Goal: Task Accomplishment & Management: Use online tool/utility

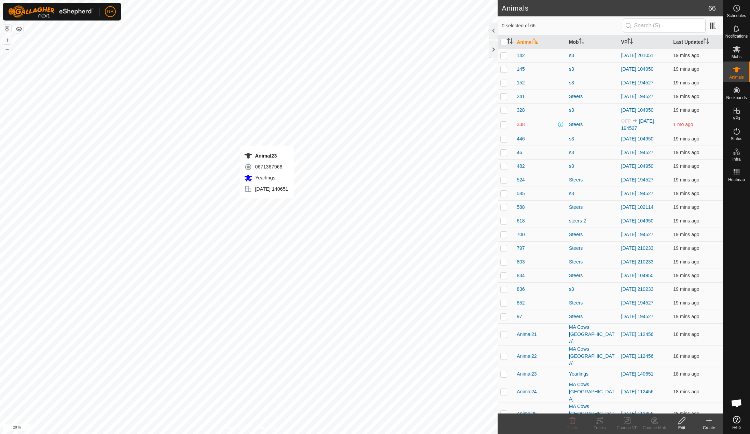
checkbox input "true"
click at [605, 418] on tracks-svg-icon at bounding box center [599, 421] width 27 height 8
checkbox input "true"
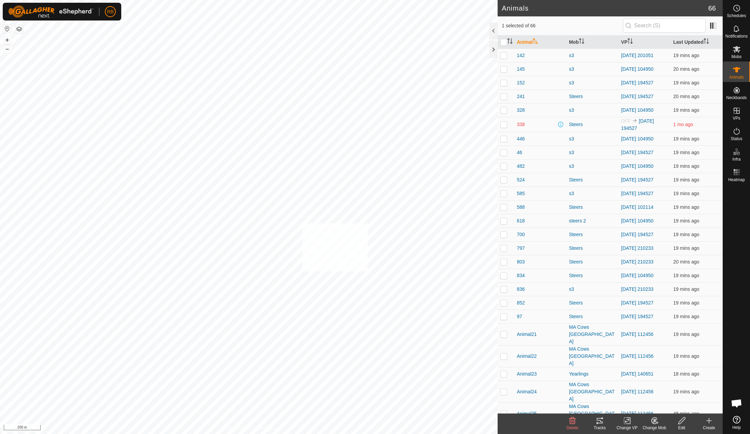
checkbox input "true"
click at [595, 421] on tracks-svg-icon at bounding box center [599, 421] width 27 height 8
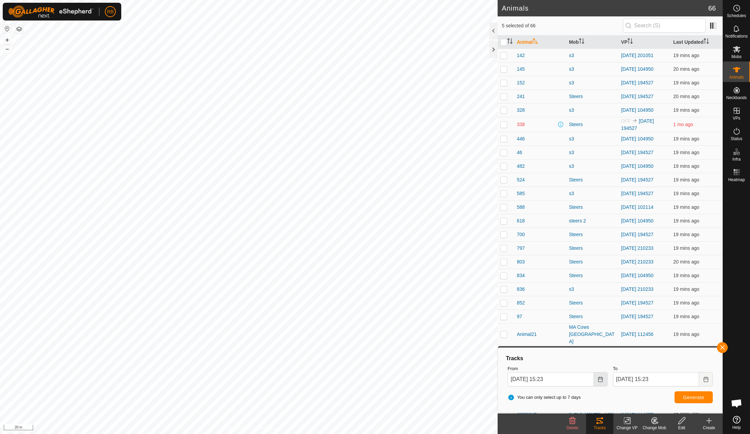
click at [602, 381] on icon "Choose Date" at bounding box center [600, 379] width 5 height 5
click at [544, 291] on span "9" at bounding box center [544, 292] width 11 height 11
click at [599, 379] on icon "Choose Date" at bounding box center [600, 379] width 4 height 5
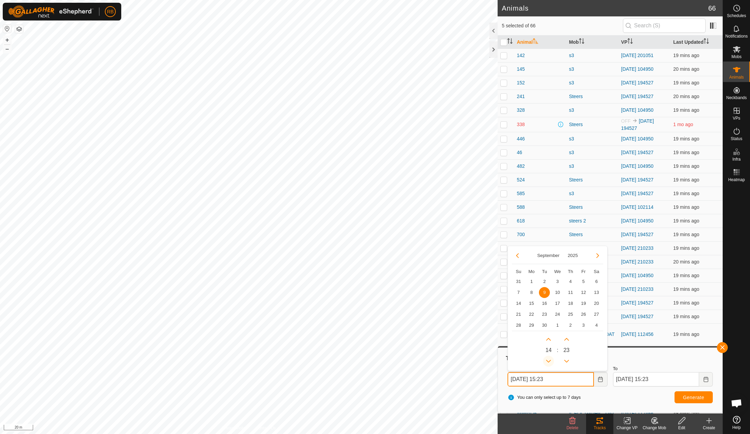
click at [550, 358] on button "Previous Hour" at bounding box center [548, 361] width 11 height 11
click at [550, 358] on span "Previous Hour" at bounding box center [550, 358] width 0 height 0
drag, startPoint x: 547, startPoint y: 365, endPoint x: 548, endPoint y: 361, distance: 4.2
click at [547, 365] on button "Previous Hour" at bounding box center [548, 361] width 11 height 11
click at [548, 361] on span "Previous Hour" at bounding box center [548, 361] width 0 height 0
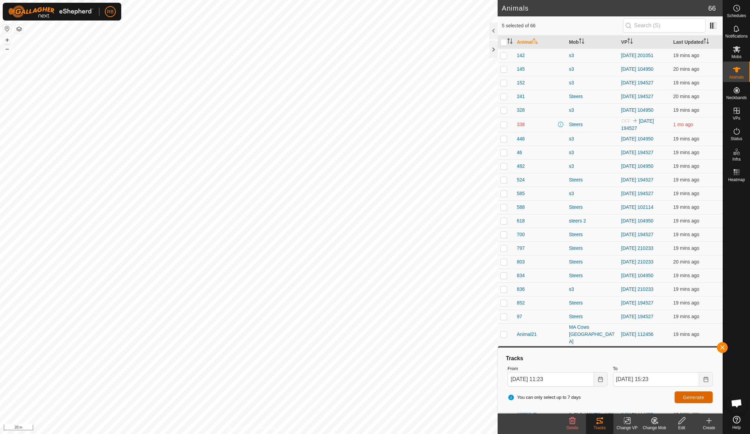
click at [687, 397] on span "Generate" at bounding box center [694, 397] width 21 height 5
click at [601, 379] on icon "Choose Date" at bounding box center [600, 379] width 5 height 5
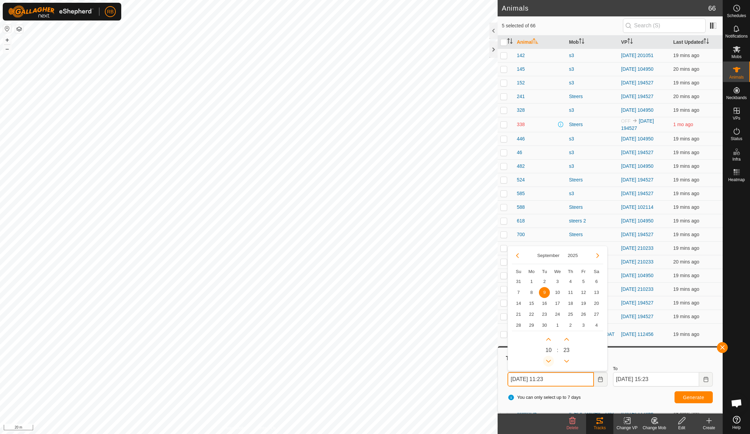
click at [551, 361] on button "Previous Hour" at bounding box center [548, 361] width 11 height 11
click at [551, 362] on span "Previous Hour" at bounding box center [551, 362] width 0 height 0
click at [551, 361] on button "Previous Hour" at bounding box center [548, 361] width 11 height 11
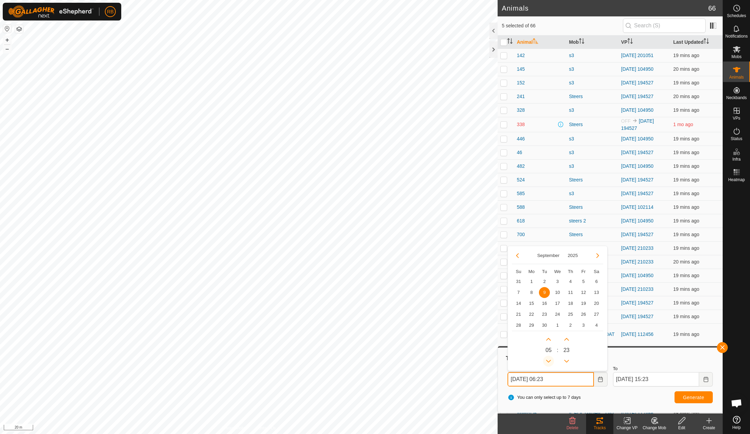
click at [551, 361] on button "Previous Hour" at bounding box center [548, 361] width 11 height 11
type input "09 Sep, 2025 04:23"
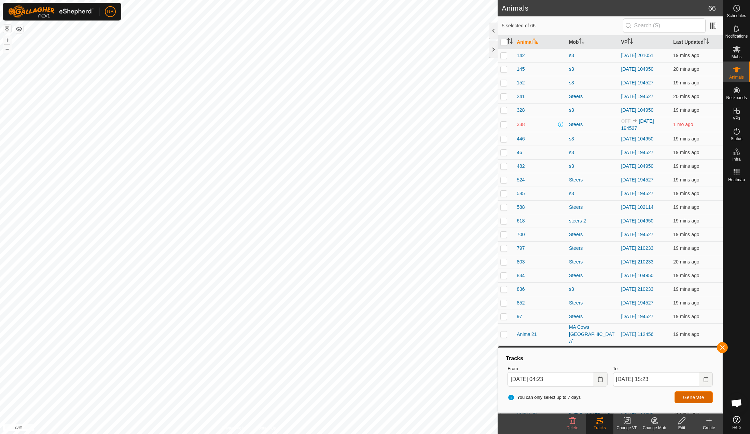
click at [676, 395] on button "Generate" at bounding box center [694, 397] width 38 height 12
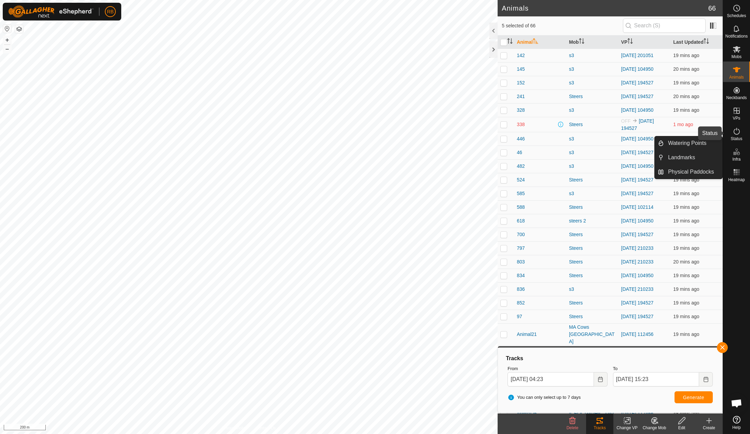
click at [738, 129] on icon at bounding box center [737, 131] width 8 height 8
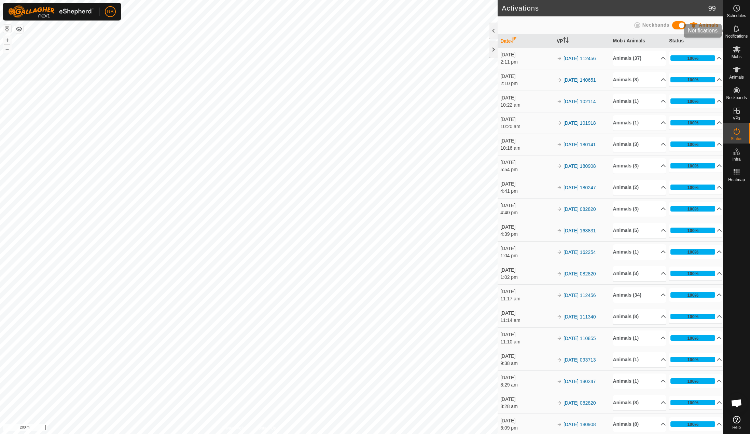
click at [742, 28] on es-notification-svg-icon at bounding box center [737, 28] width 12 height 11
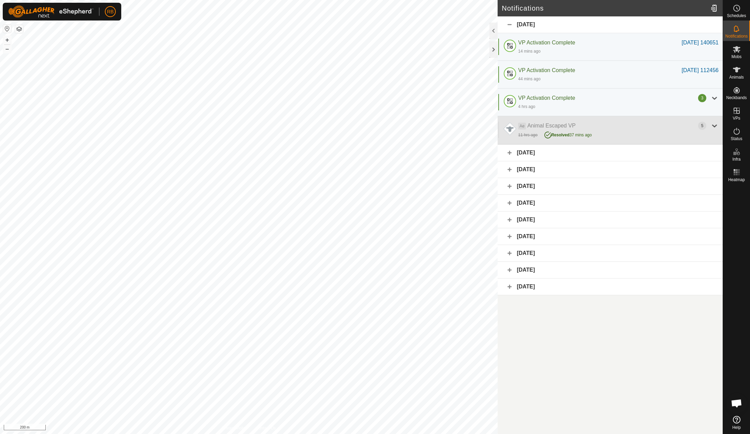
click at [607, 134] on div "11 hrs ago Resolved 37 mins ago" at bounding box center [618, 134] width 201 height 9
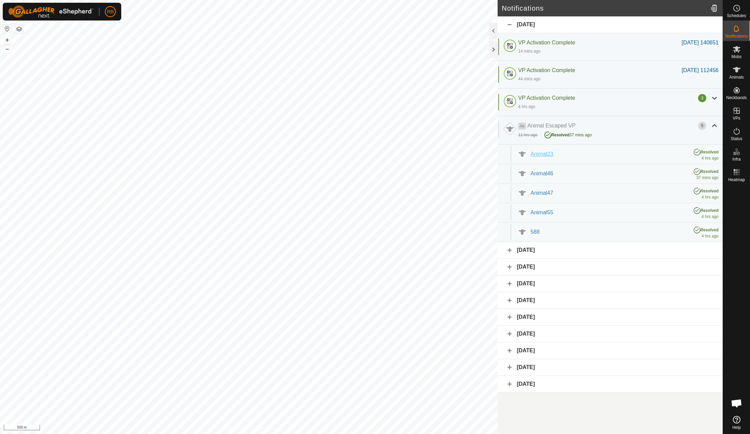
click at [564, 157] on div "Animal23" at bounding box center [609, 154] width 156 height 8
click at [545, 229] on div "588" at bounding box center [609, 232] width 156 height 8
